Goal: Information Seeking & Learning: Learn about a topic

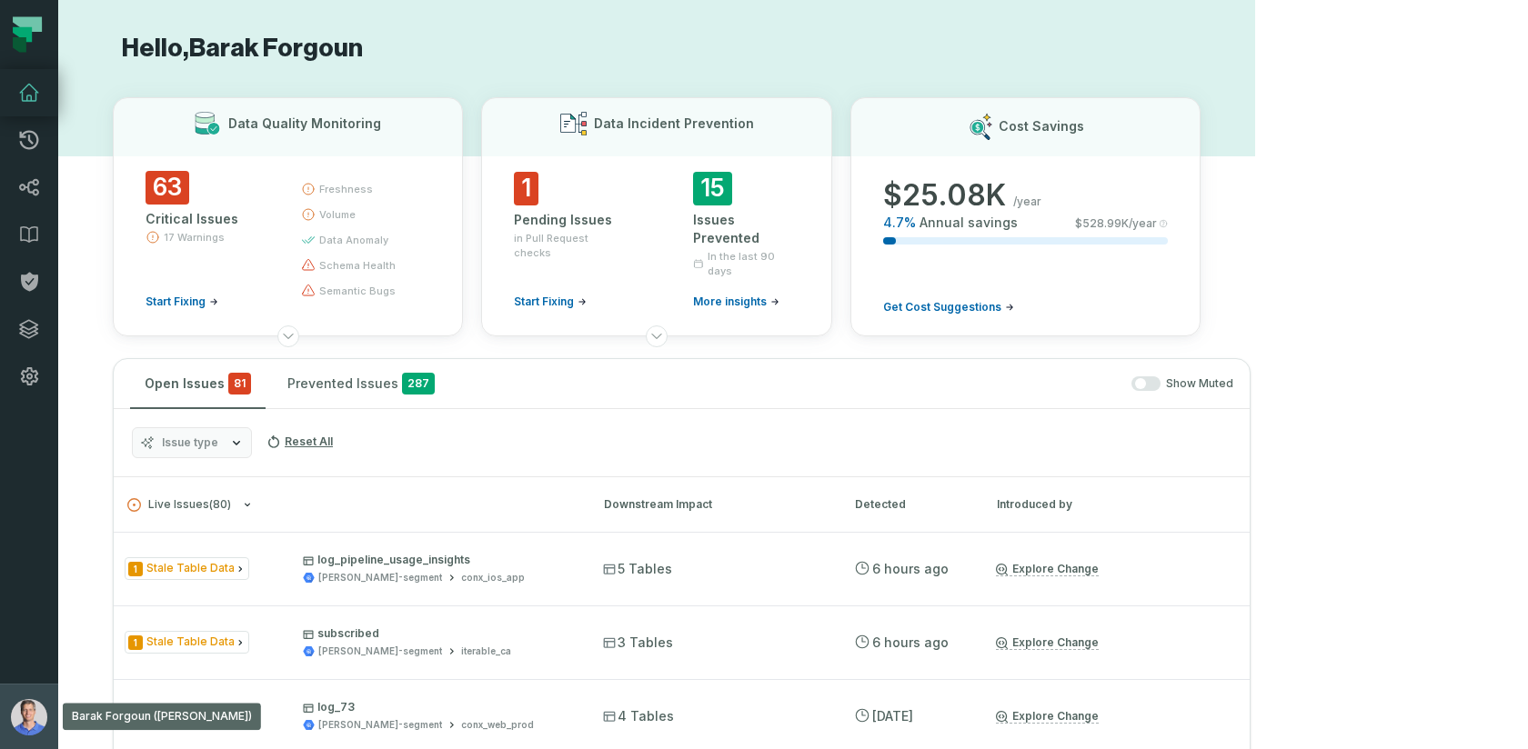
click at [16, 719] on img "button" at bounding box center [29, 717] width 36 height 36
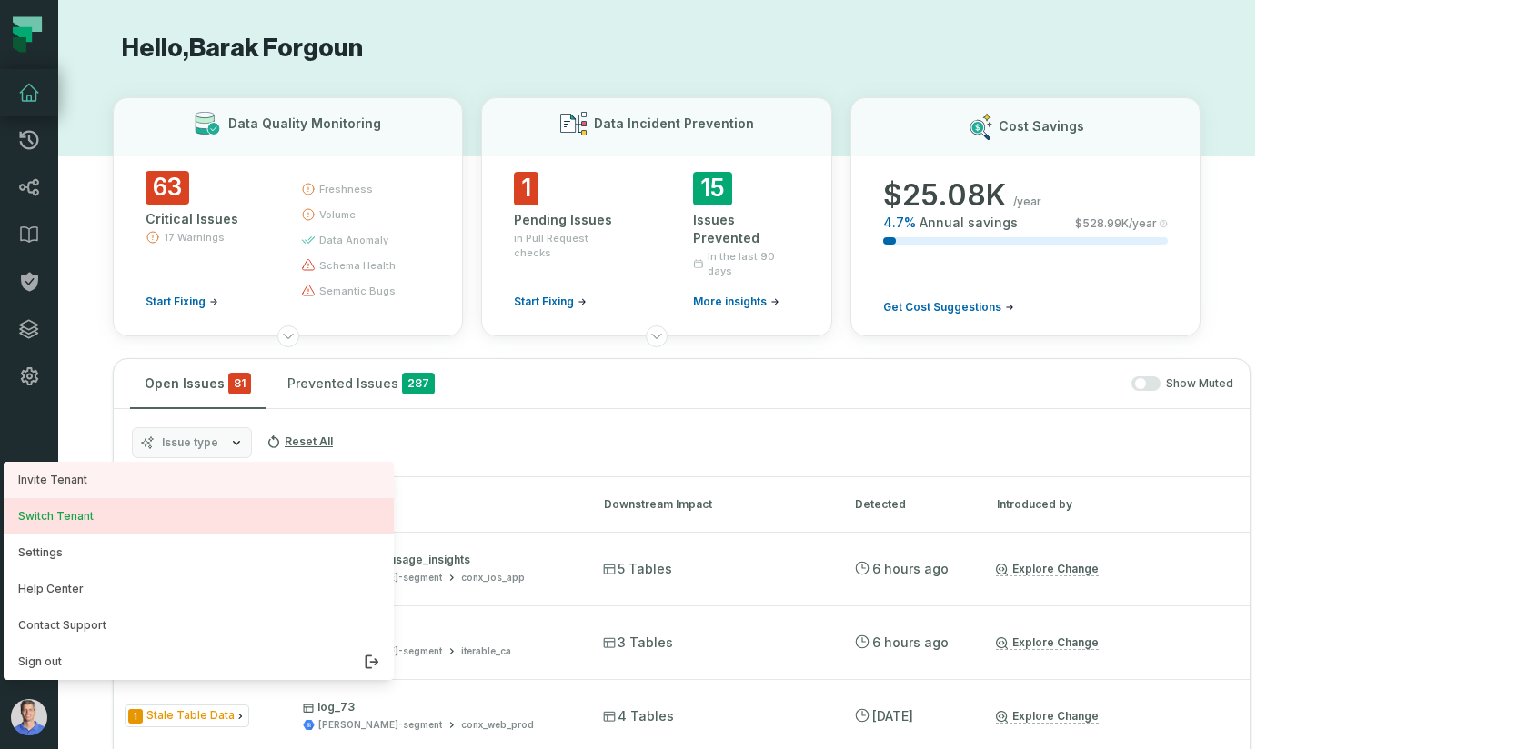
click at [126, 523] on button "Switch Tenant" at bounding box center [199, 516] width 390 height 36
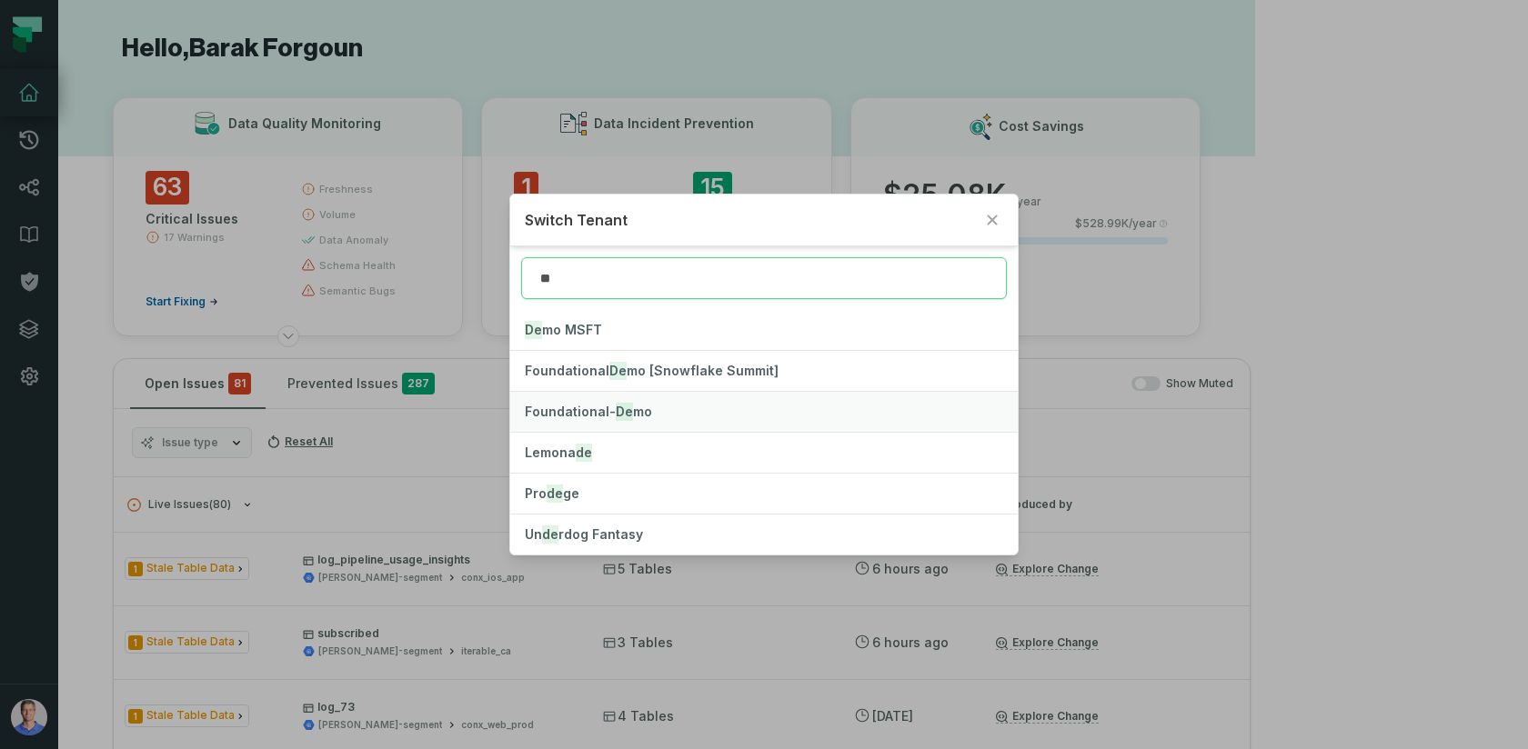
type input "**"
click at [596, 411] on span "Foundational- De mo" at bounding box center [588, 411] width 127 height 15
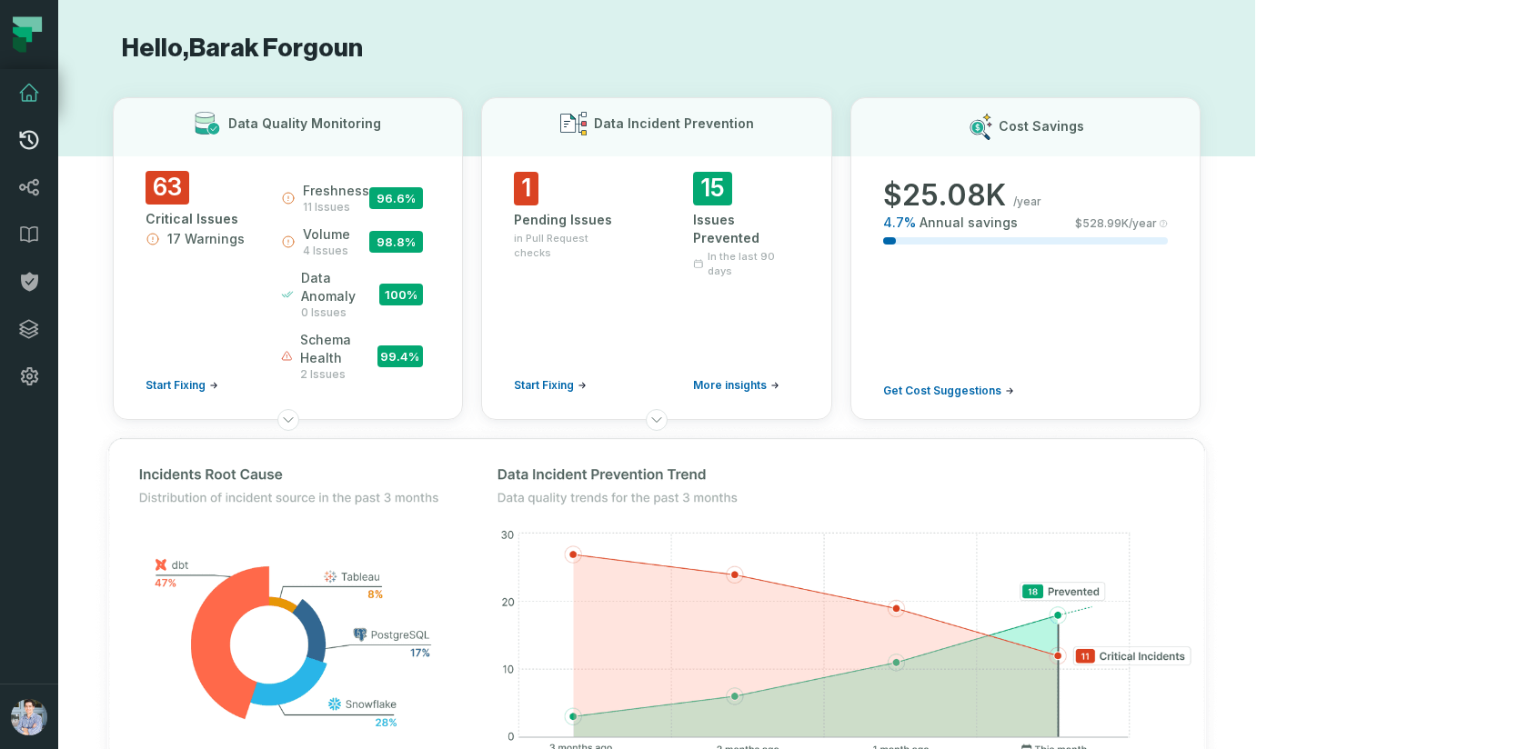
click at [32, 144] on icon at bounding box center [29, 140] width 22 height 22
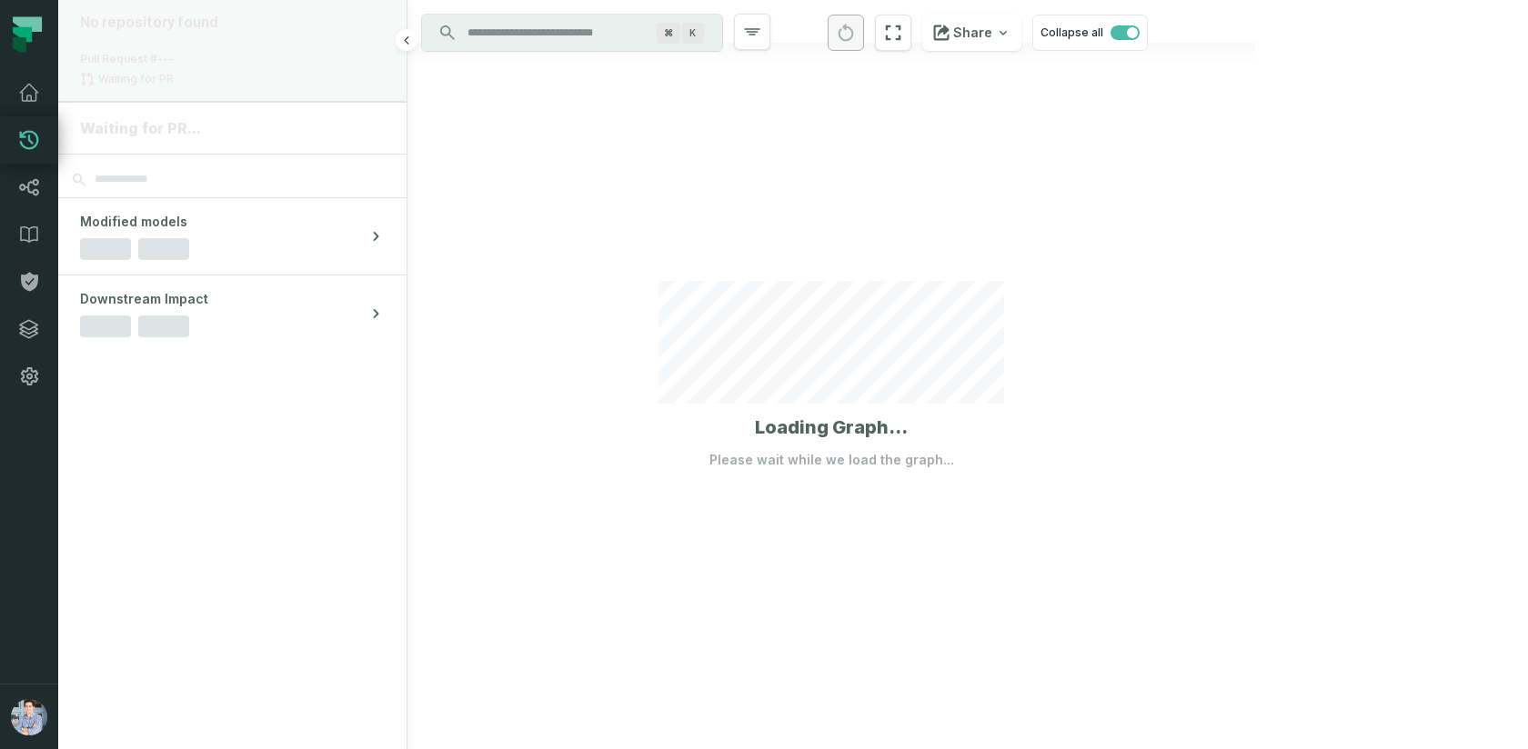
click at [243, 50] on div "No repository found Pull Request #--- Waiting for PR" at bounding box center [232, 51] width 348 height 102
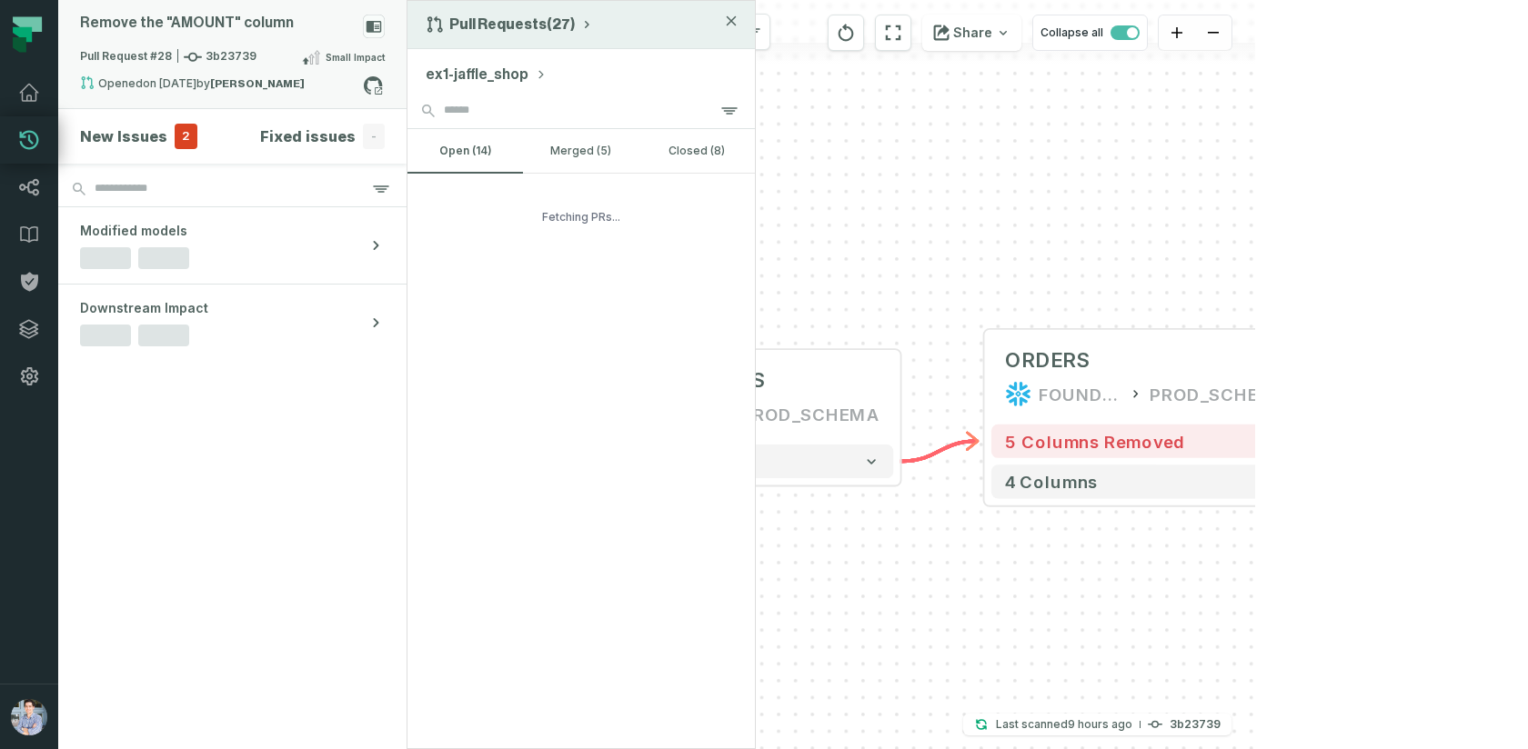
click at [514, 26] on button "Pull Requests (27)" at bounding box center [510, 24] width 168 height 18
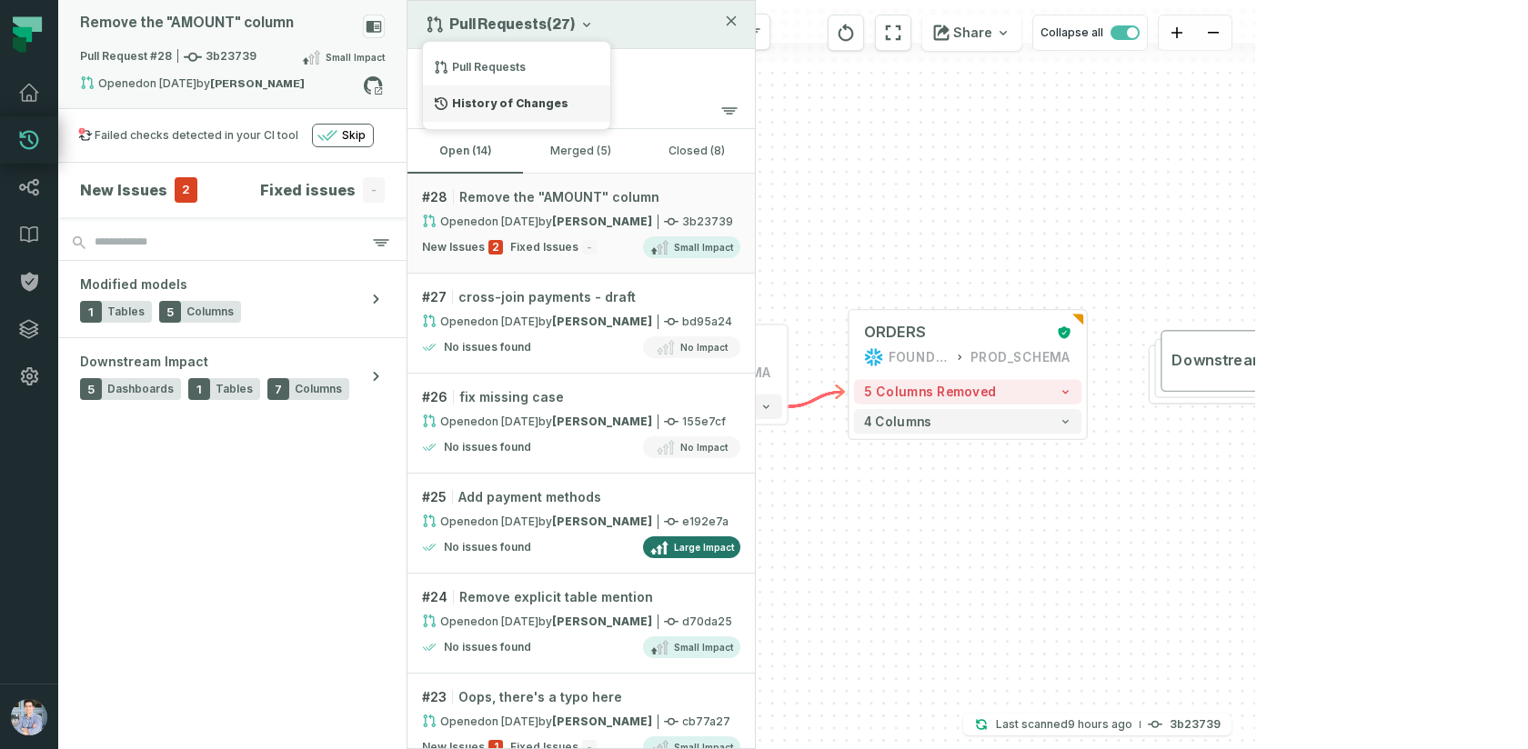
click at [481, 96] on div "History of Changes" at bounding box center [516, 103] width 187 height 36
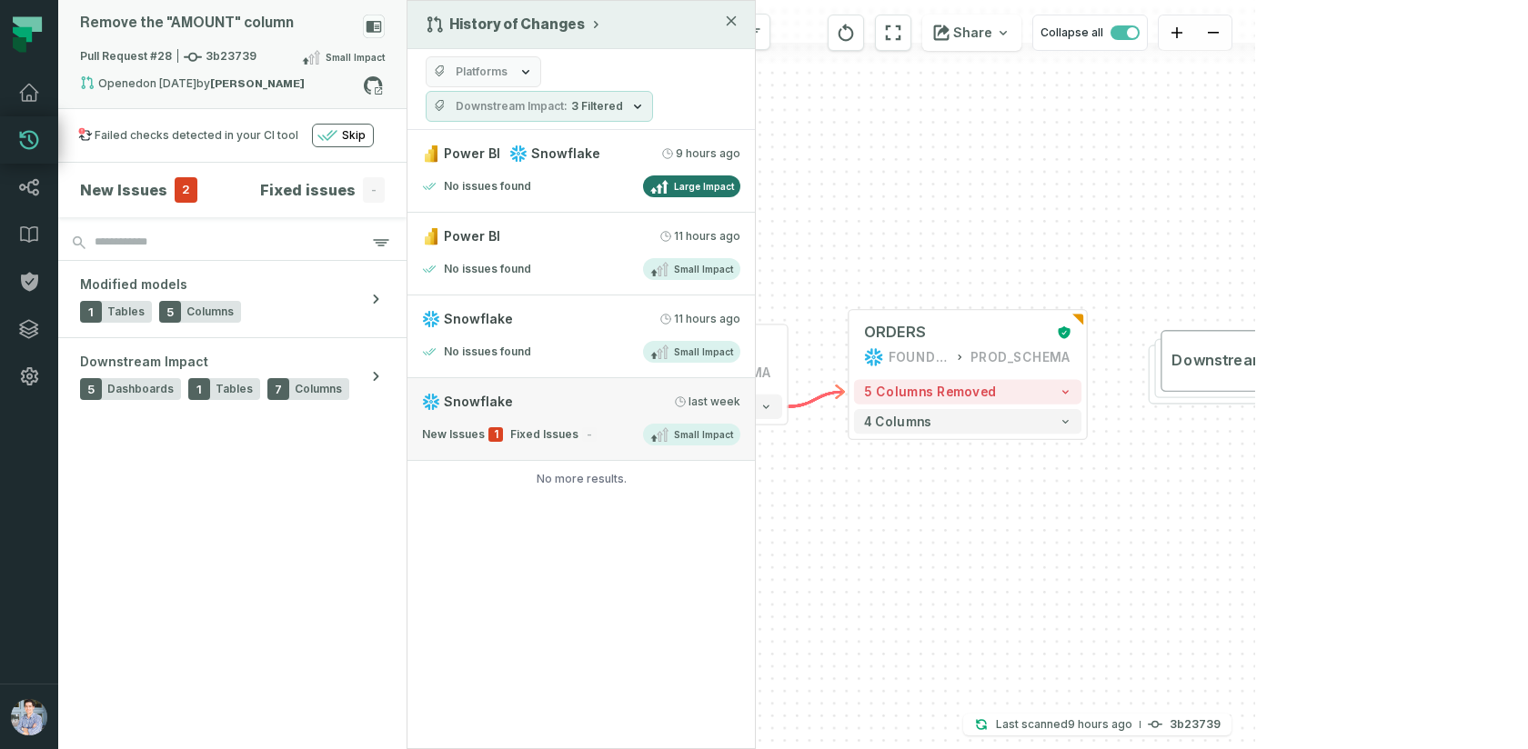
click at [536, 395] on div "Snowflake [DATE] 8:46:32 PM" at bounding box center [581, 402] width 318 height 18
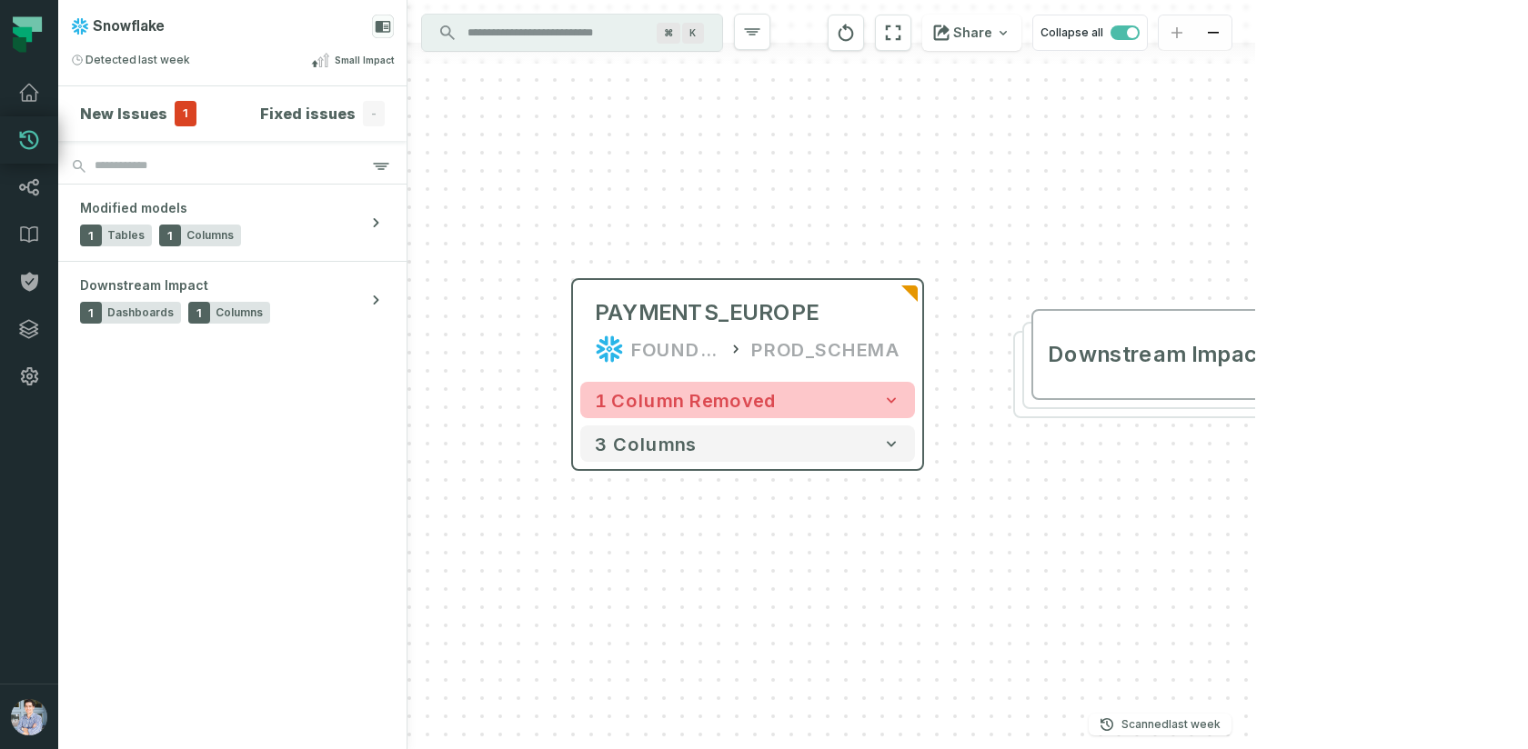
click at [882, 395] on icon "button" at bounding box center [891, 400] width 18 height 18
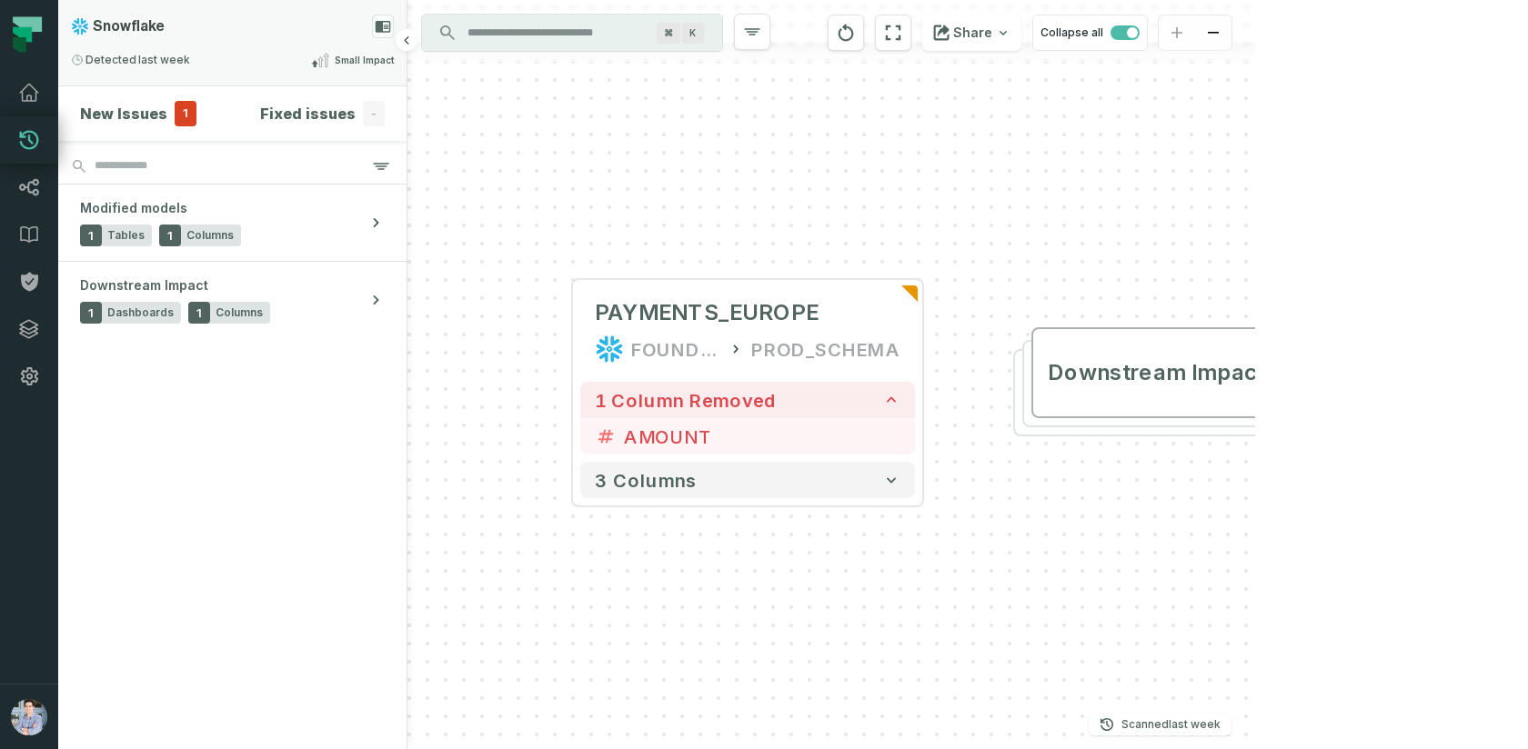
click at [316, 17] on div "Snowflake" at bounding box center [232, 27] width 323 height 24
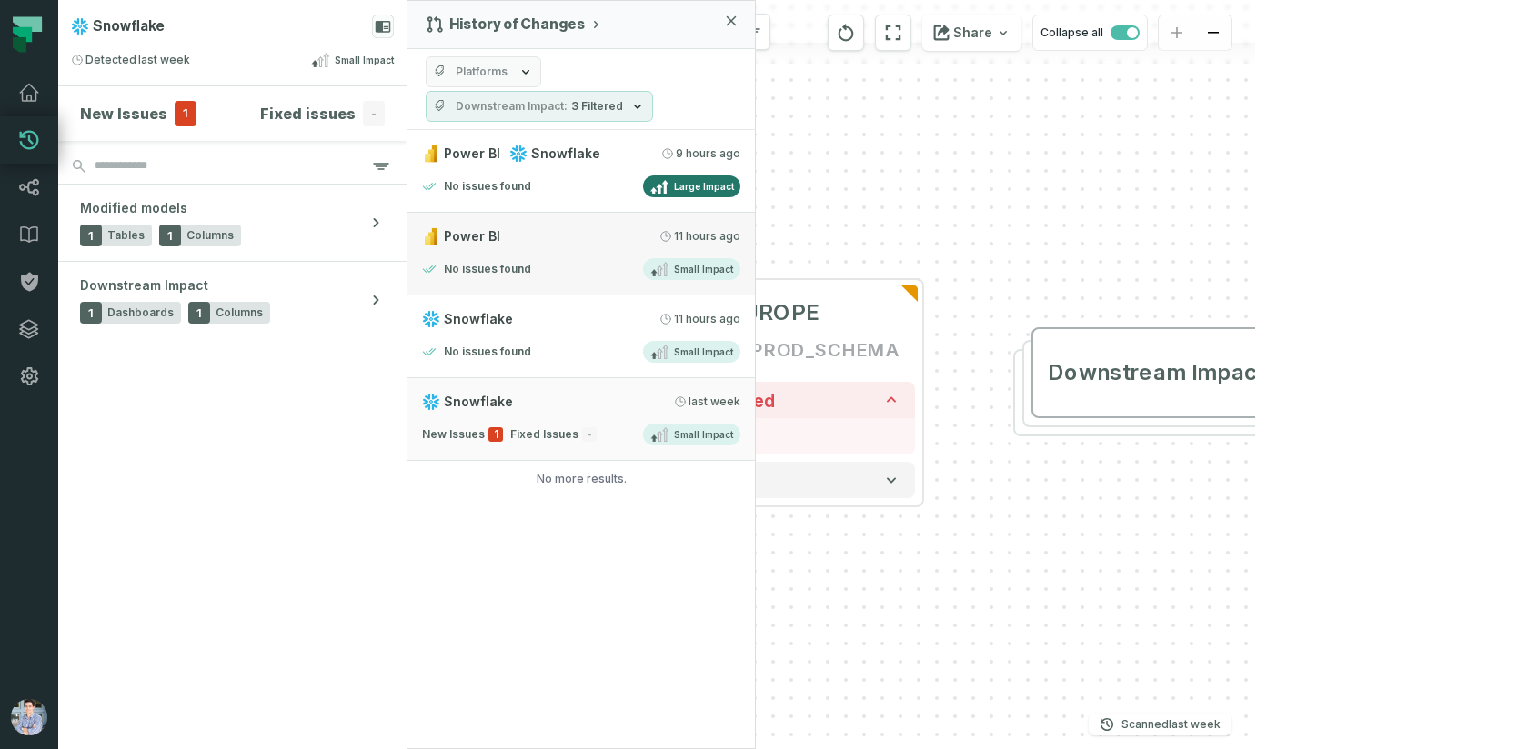
click at [545, 237] on div "Power BI [DATE] 2:00:08 AM" at bounding box center [581, 236] width 318 height 18
